Goal: Information Seeking & Learning: Learn about a topic

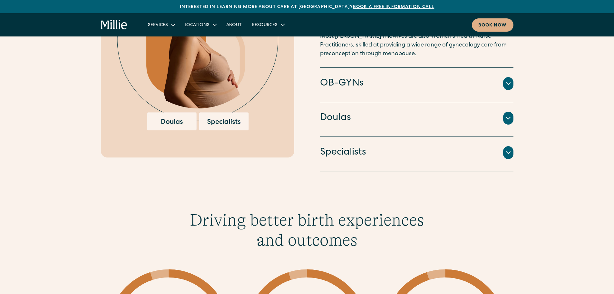
scroll to position [999, 0]
click at [381, 94] on div "OB-GYNs Doctors and surgeons trained to perform cesarean sections, vacuum or fo…" at bounding box center [416, 84] width 193 height 34
click at [354, 80] on h4 "OB-GYNs" at bounding box center [342, 83] width 44 height 14
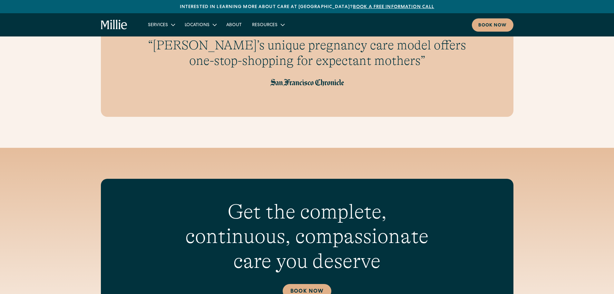
scroll to position [2289, 0]
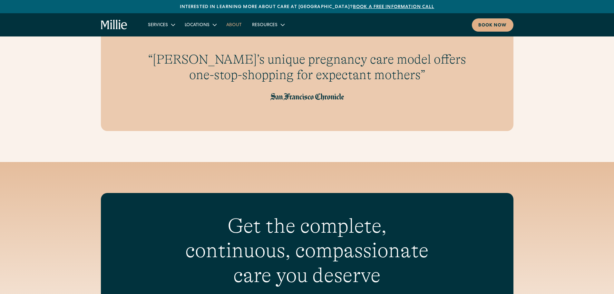
click at [240, 26] on link "About" at bounding box center [234, 24] width 26 height 11
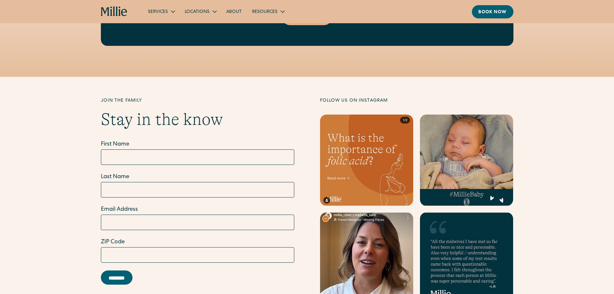
scroll to position [1934, 0]
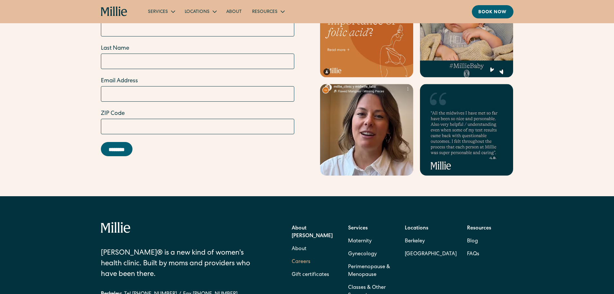
click at [305, 255] on link "Careers" at bounding box center [301, 261] width 19 height 13
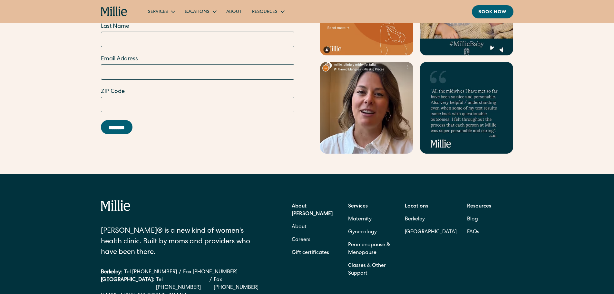
scroll to position [1967, 0]
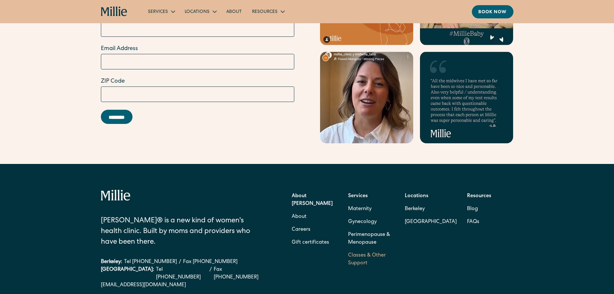
click at [366, 250] on link "Classes & Other Support" at bounding box center [371, 259] width 46 height 21
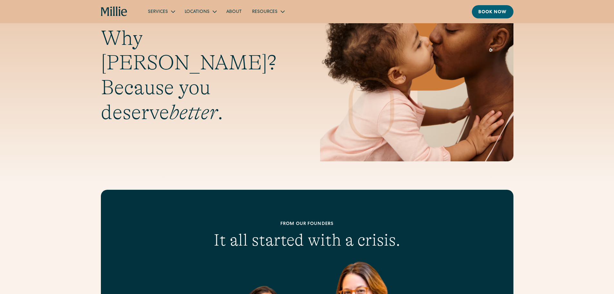
scroll to position [0, 0]
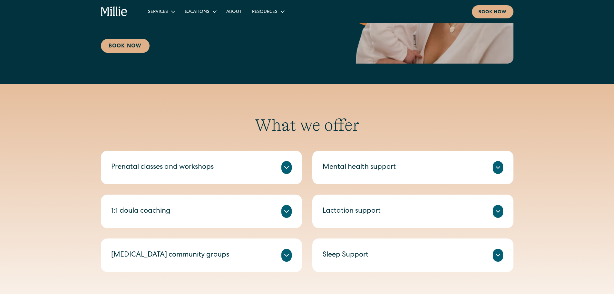
scroll to position [161, 0]
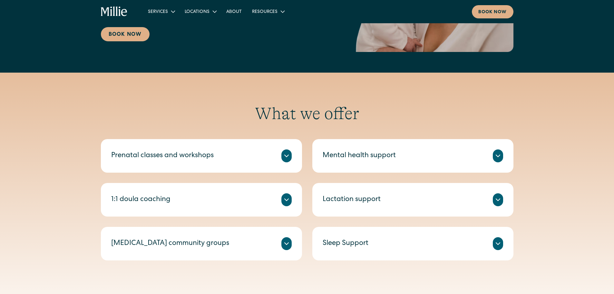
click at [351, 243] on div "Sleep Support" at bounding box center [346, 243] width 46 height 11
